Goal: Transaction & Acquisition: Purchase product/service

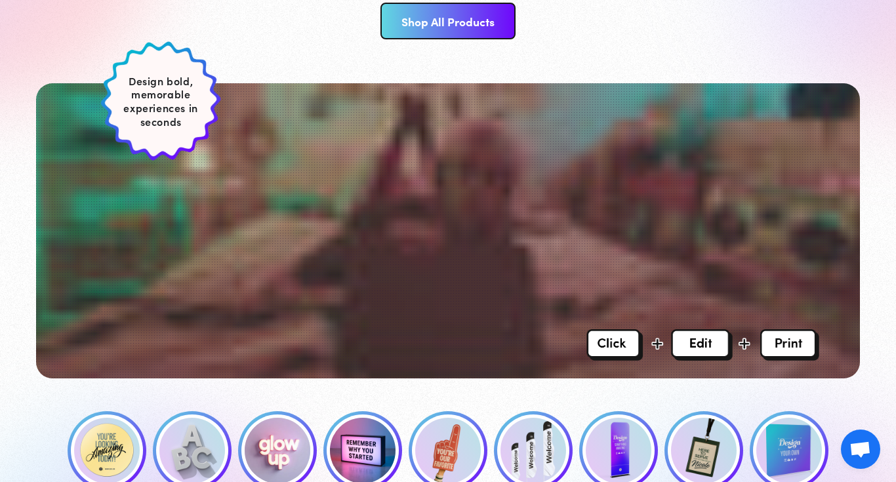
scroll to position [380, 0]
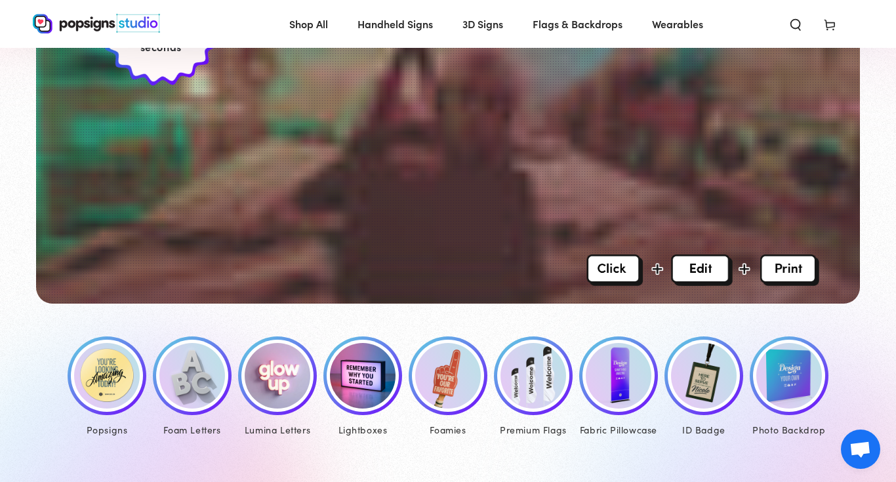
click at [124, 367] on img at bounding box center [107, 376] width 66 height 66
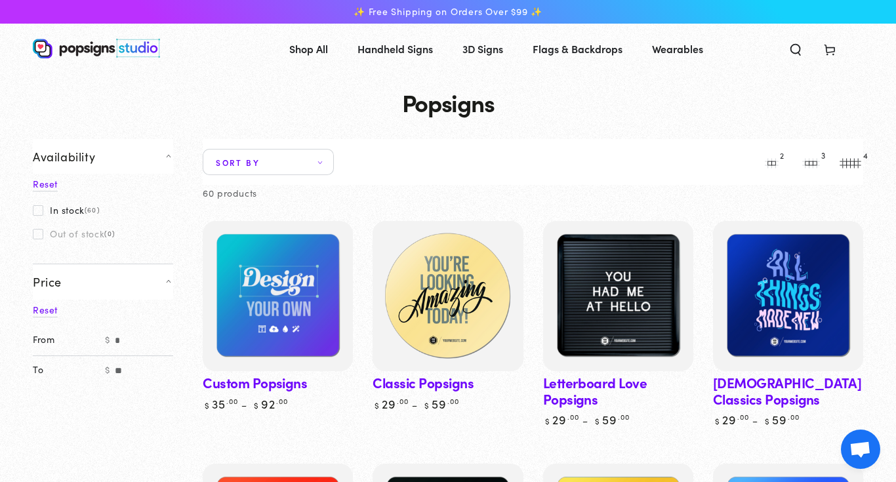
click at [466, 304] on img at bounding box center [448, 296] width 155 height 155
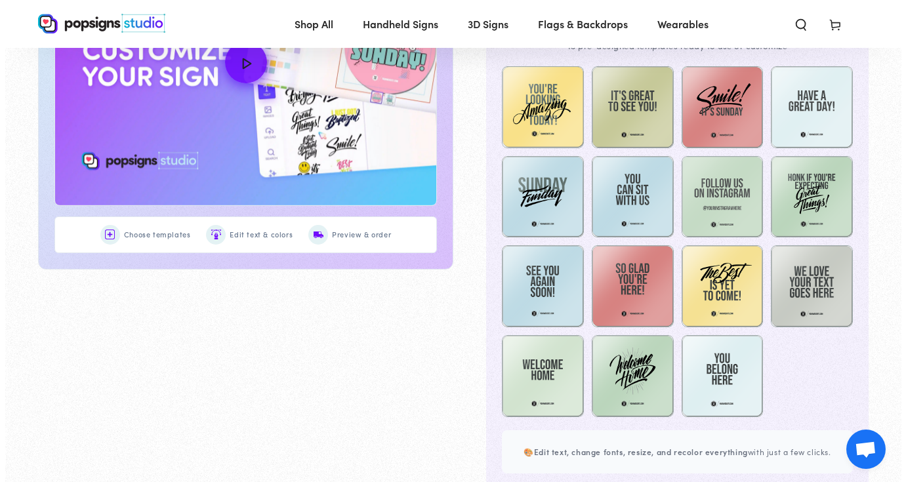
scroll to position [822, 0]
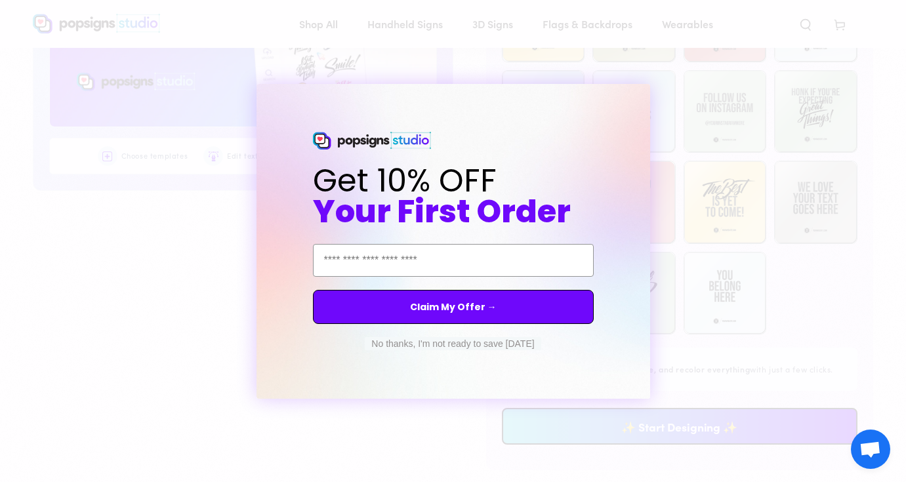
drag, startPoint x: 902, startPoint y: 25, endPoint x: 881, endPoint y: 171, distance: 147.2
click at [519, 348] on button "No thanks, I'm not ready to save [DATE]" at bounding box center [453, 343] width 176 height 13
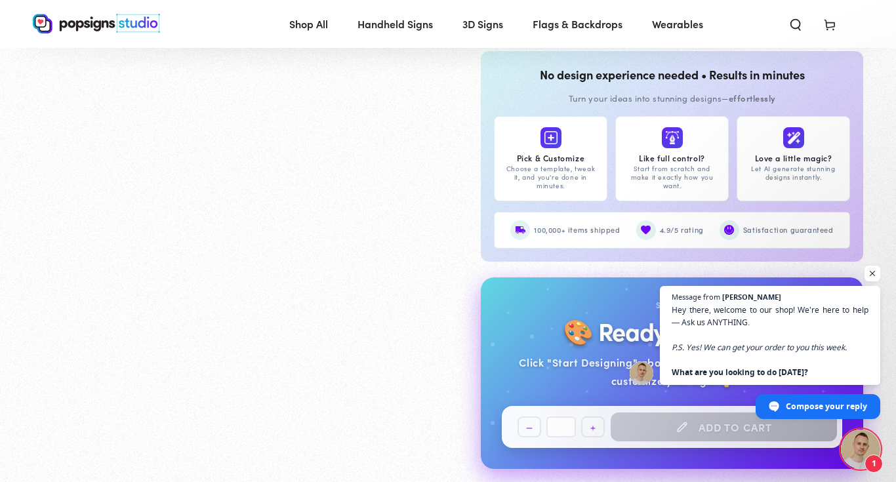
scroll to position [1191, 0]
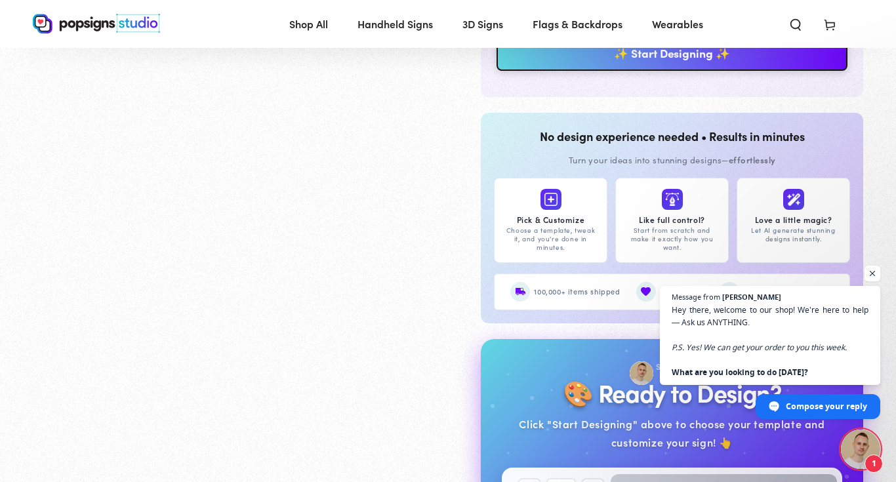
click at [753, 56] on link "✨ Start Designing ✨" at bounding box center [672, 52] width 351 height 37
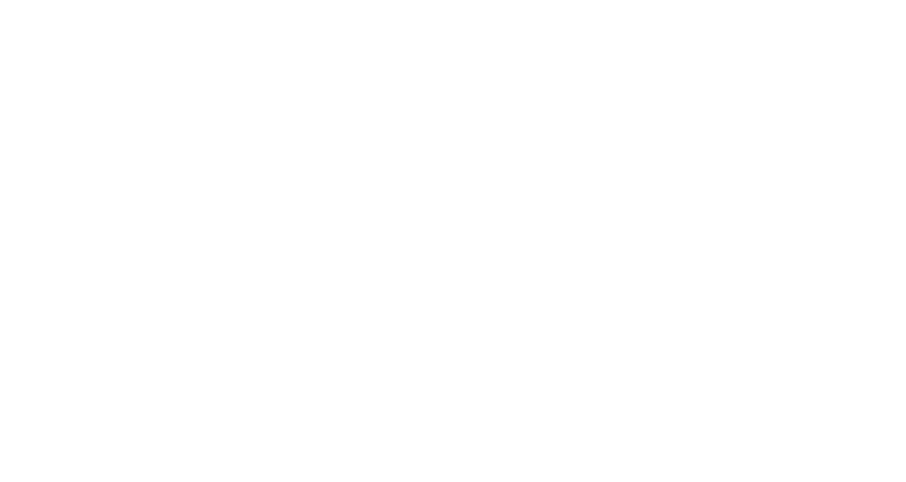
scroll to position [0, 0]
type textarea "An ancient tree with a door leading to a magical world"
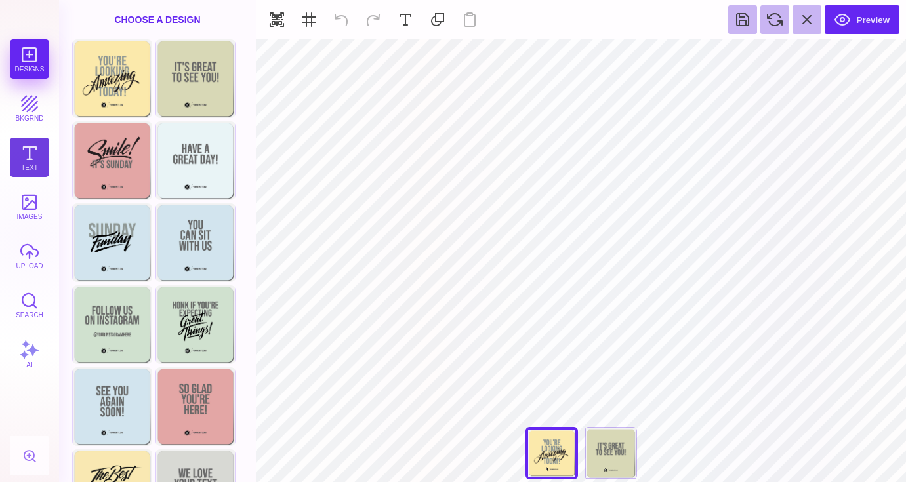
click at [32, 156] on button "Text" at bounding box center [29, 157] width 39 height 39
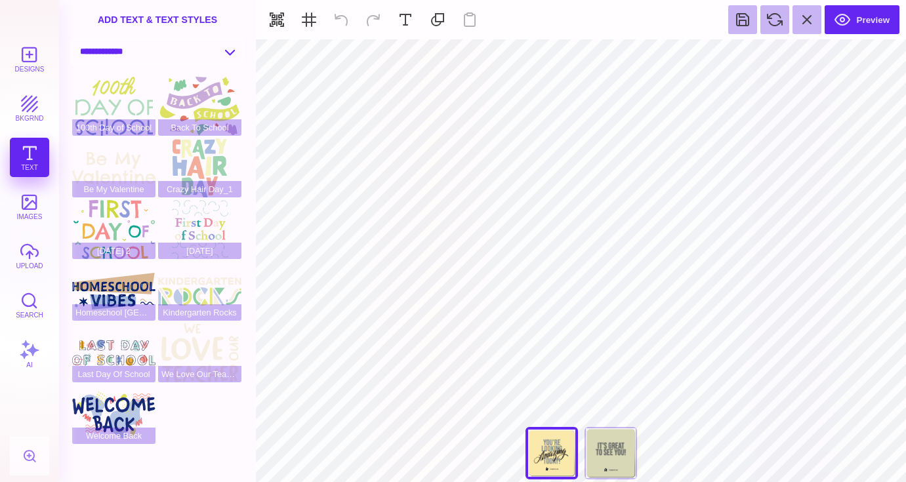
click at [230, 55] on select "**********" at bounding box center [157, 51] width 169 height 23
click at [73, 40] on select "**********" at bounding box center [157, 51] width 169 height 23
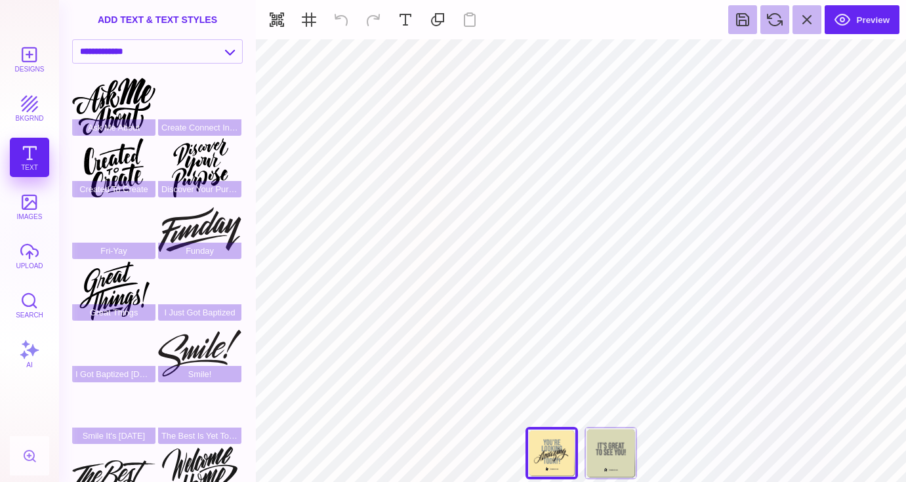
select select "**********"
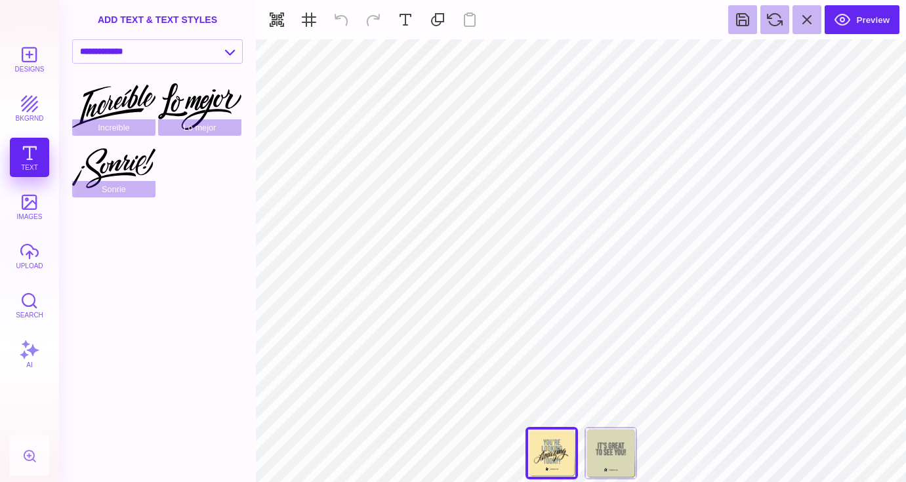
type input "#8F9895"
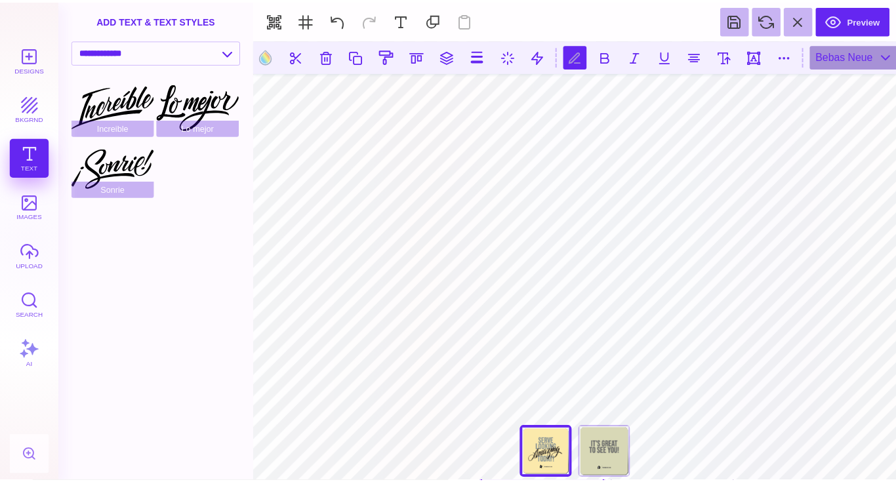
scroll to position [0, 1]
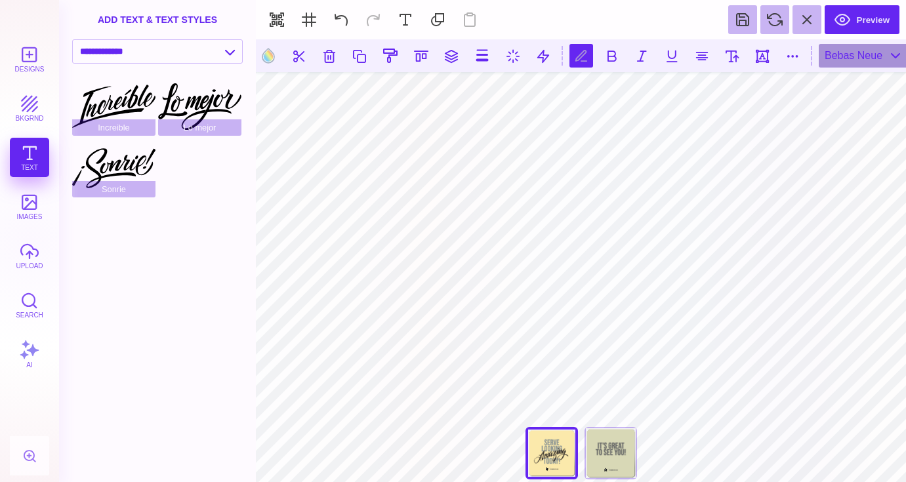
type textarea "***** ****"
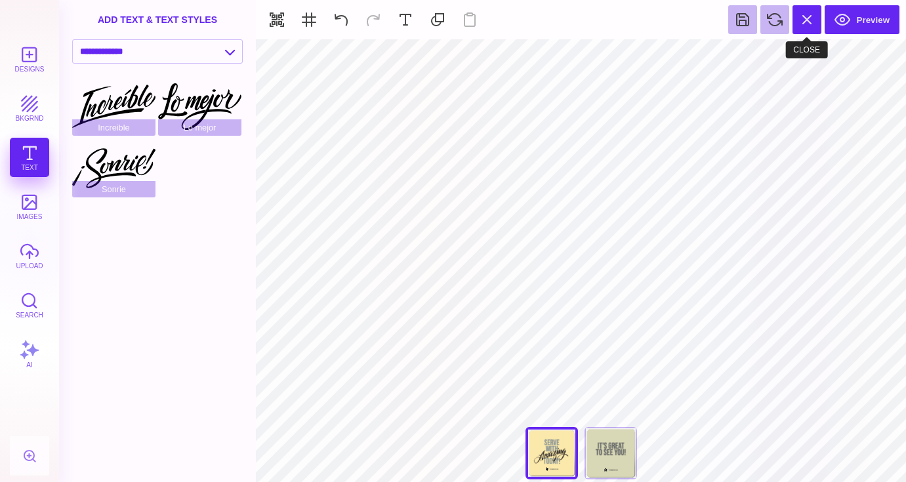
click at [805, 20] on button at bounding box center [807, 19] width 29 height 29
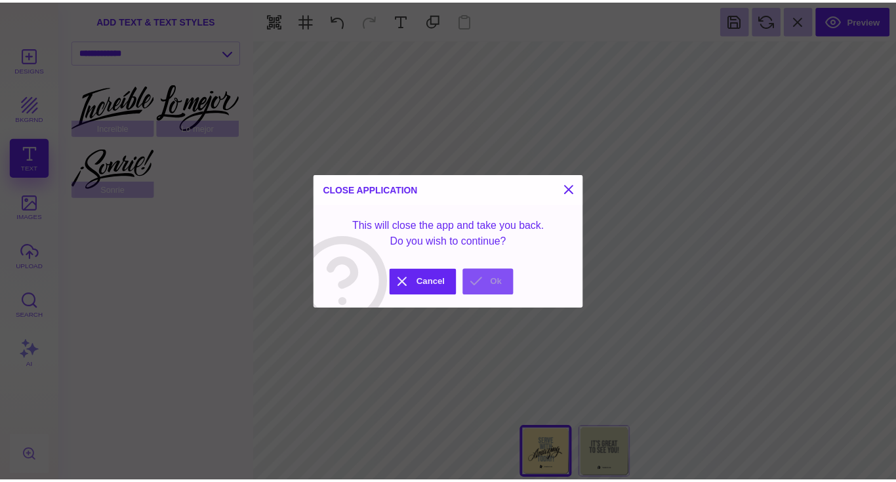
drag, startPoint x: 489, startPoint y: 276, endPoint x: 536, endPoint y: 109, distance: 173.9
click at [489, 276] on button "Ok" at bounding box center [493, 284] width 51 height 26
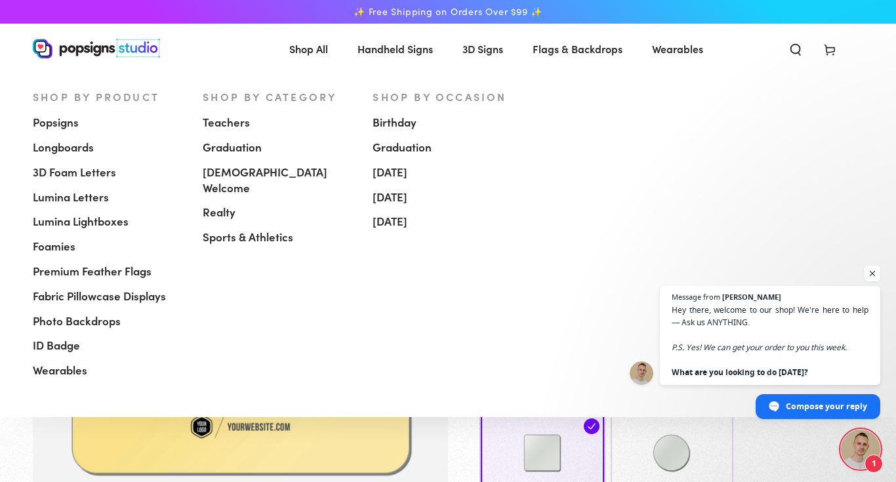
click at [310, 47] on span "Shop All" at bounding box center [308, 48] width 39 height 19
